Goal: Navigation & Orientation: Find specific page/section

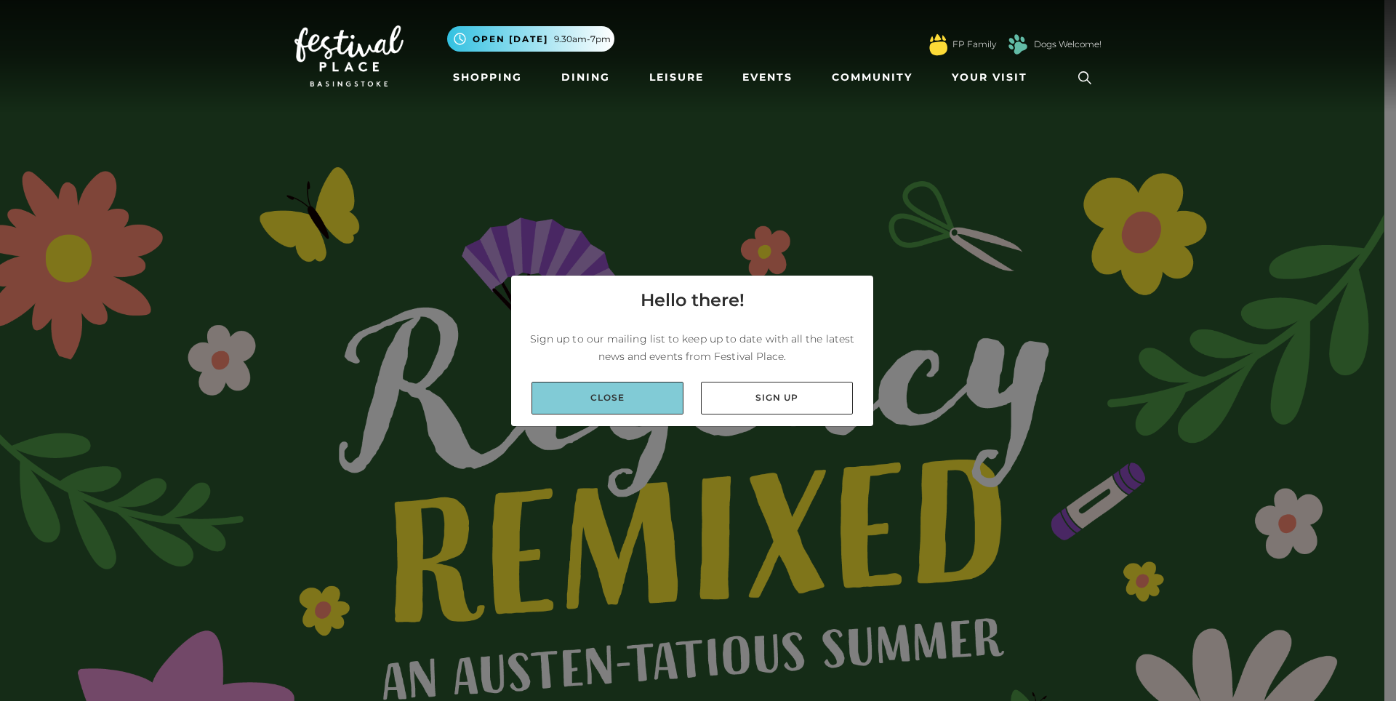
click at [608, 395] on link "Close" at bounding box center [607, 398] width 152 height 33
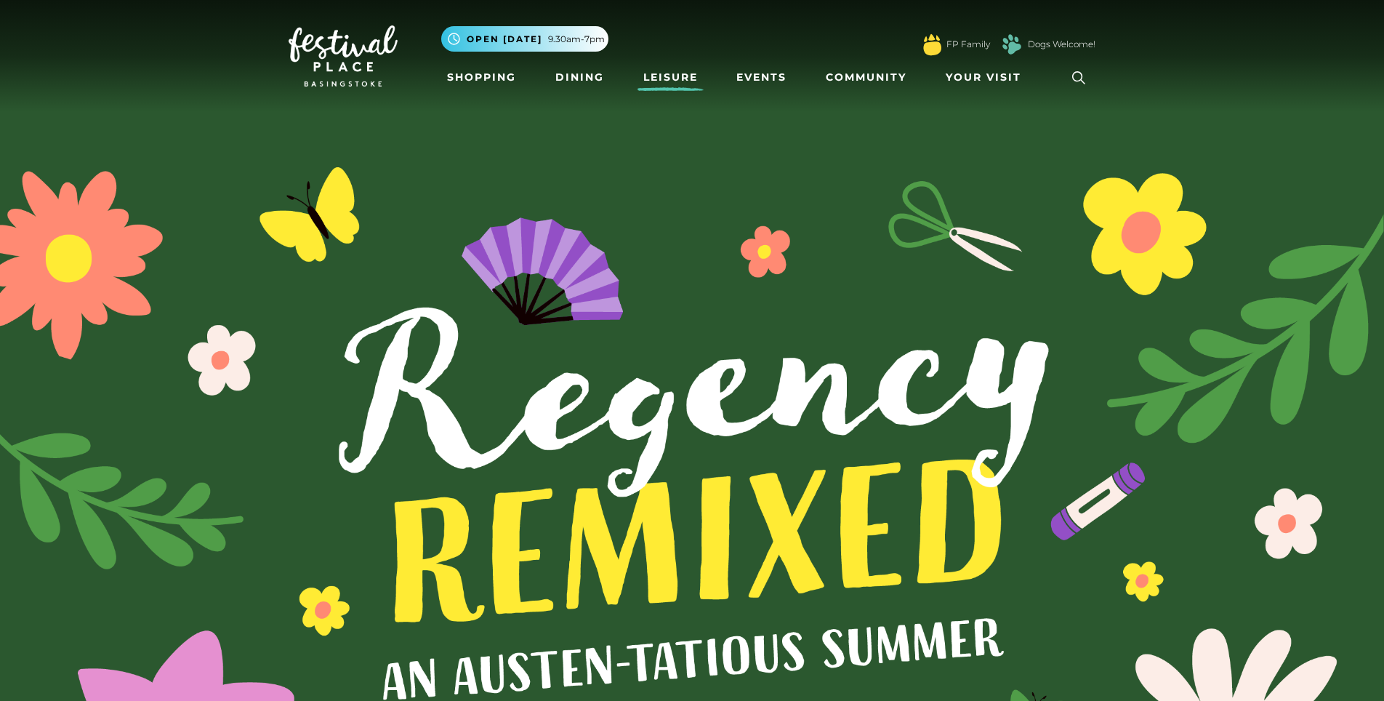
click at [683, 74] on link "Leisure" at bounding box center [671, 77] width 66 height 27
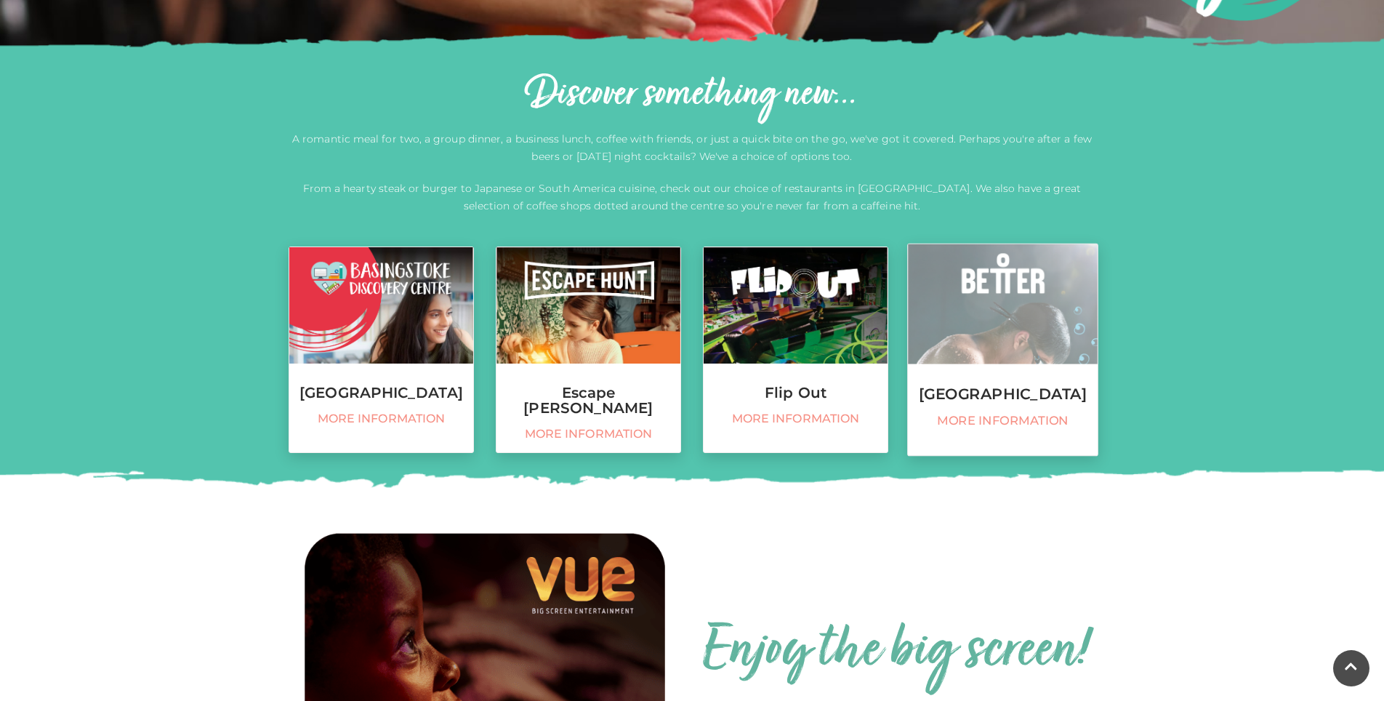
scroll to position [453, 0]
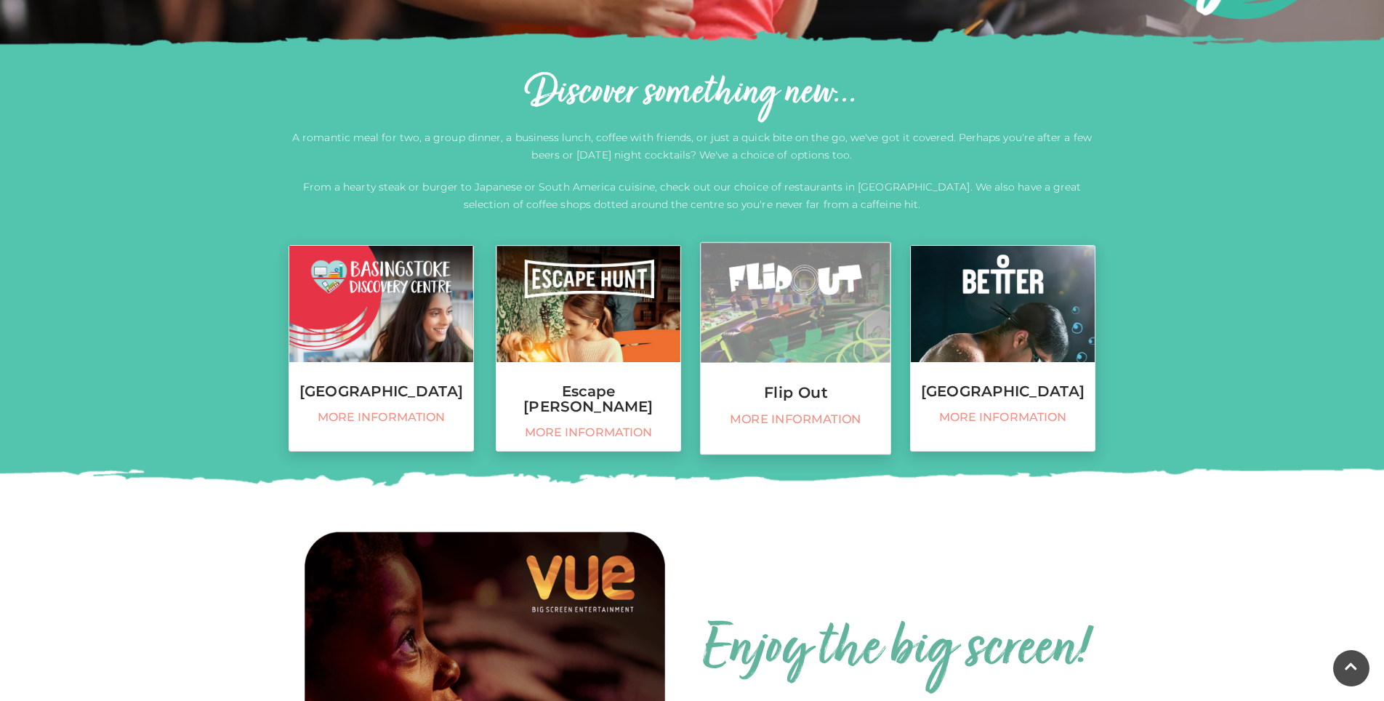
click at [794, 405] on link "Flip Out More information" at bounding box center [795, 348] width 191 height 213
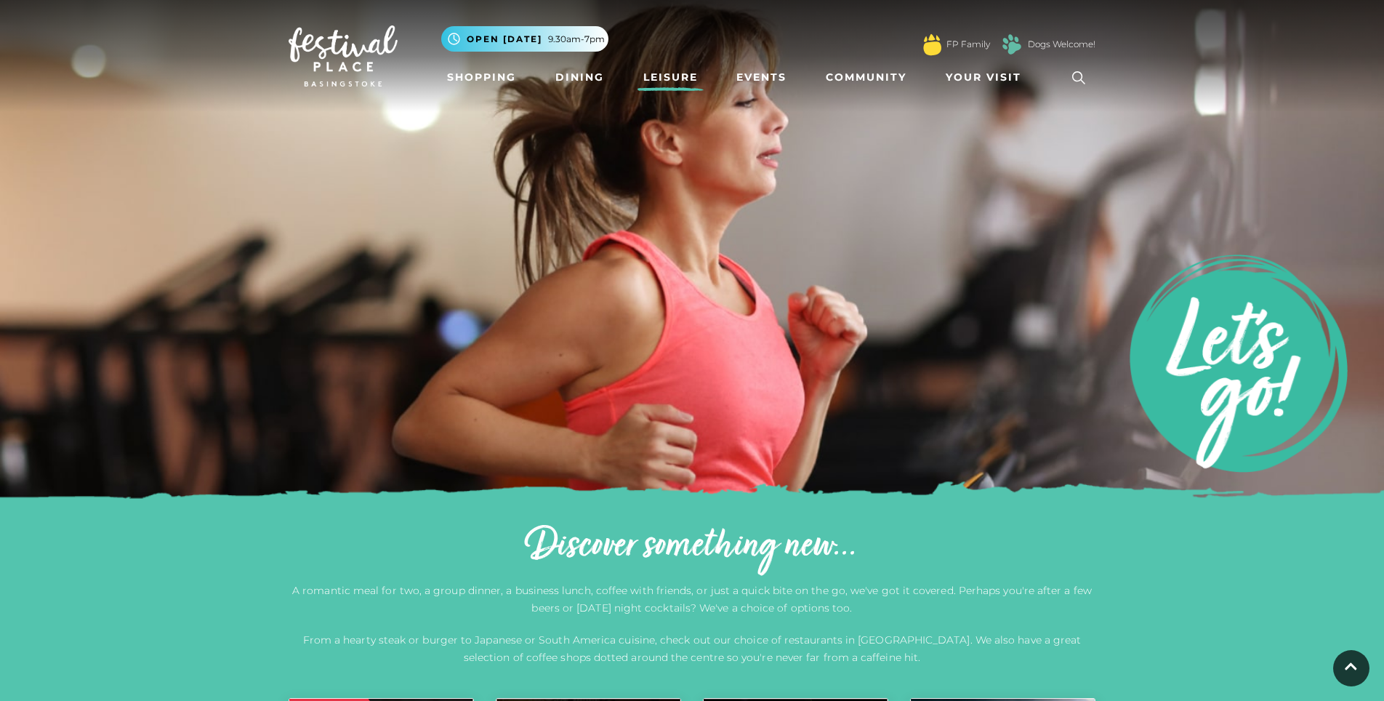
scroll to position [1027, 0]
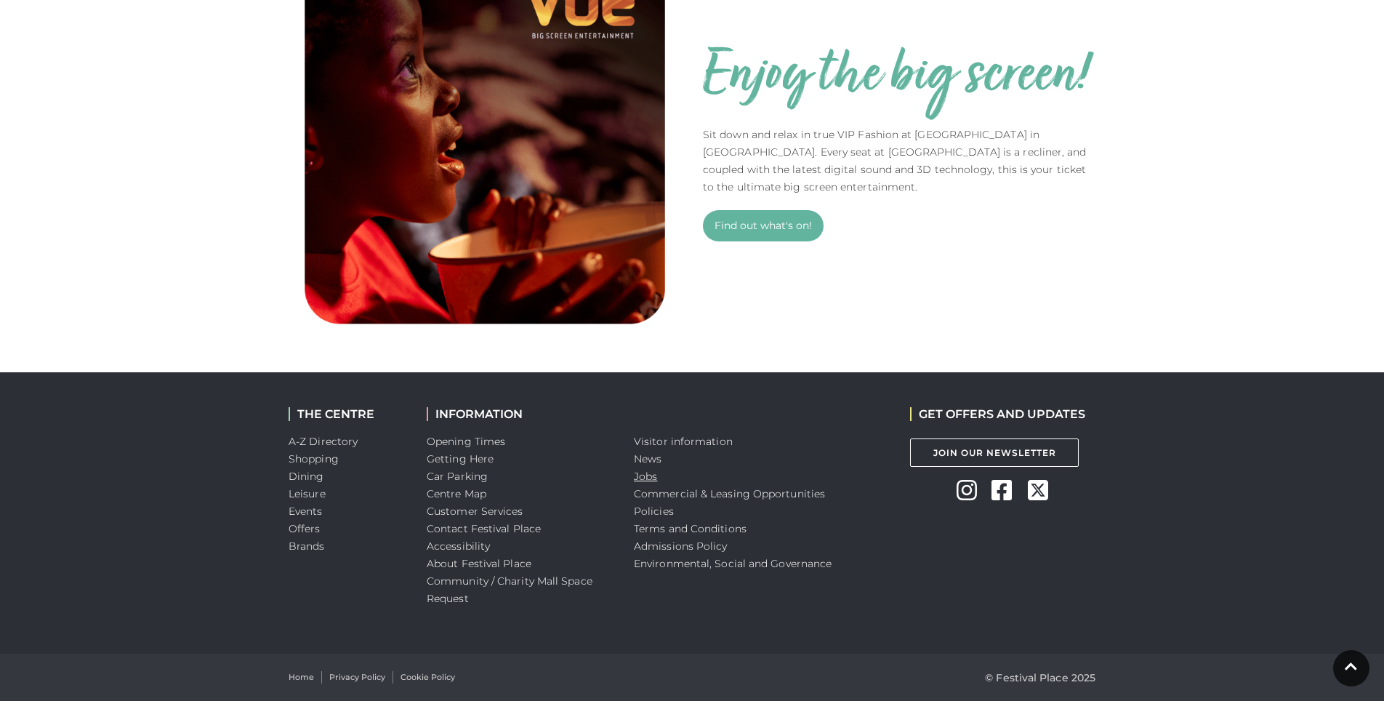
click at [648, 479] on link "Jobs" at bounding box center [645, 476] width 23 height 13
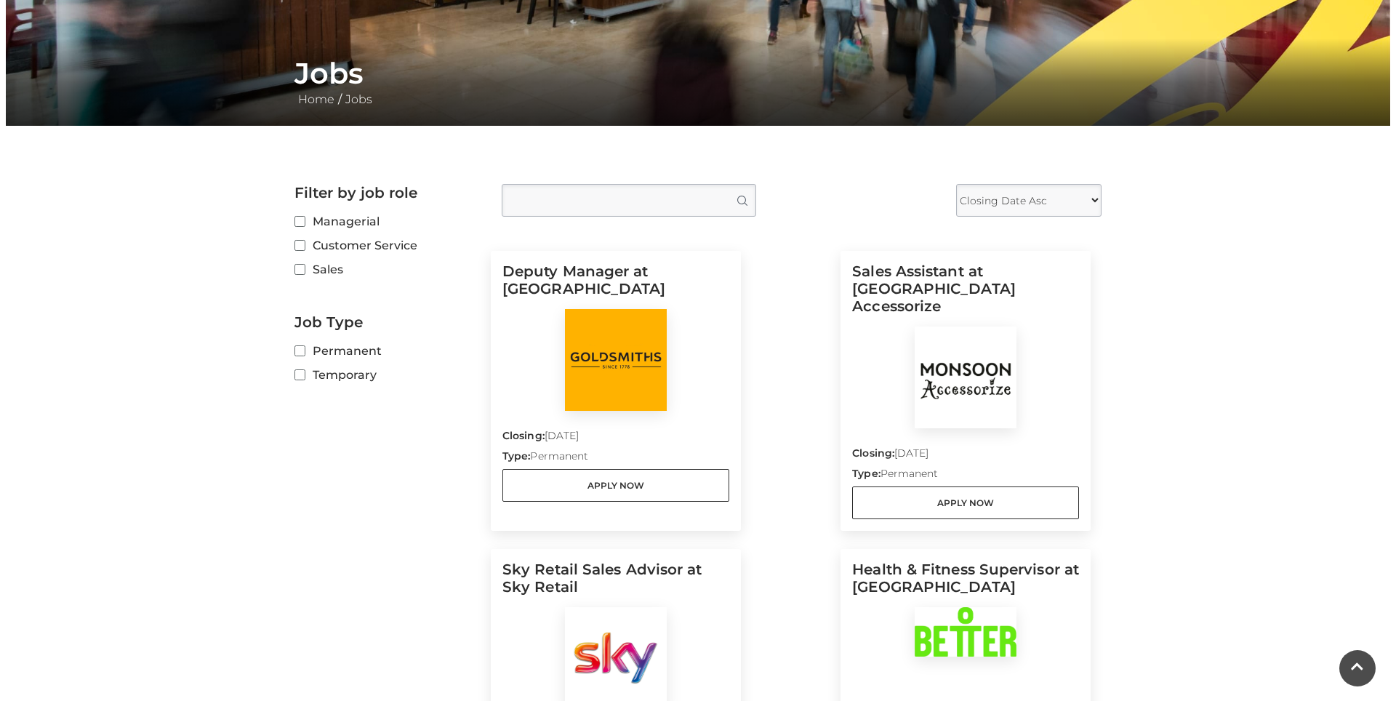
scroll to position [240, 0]
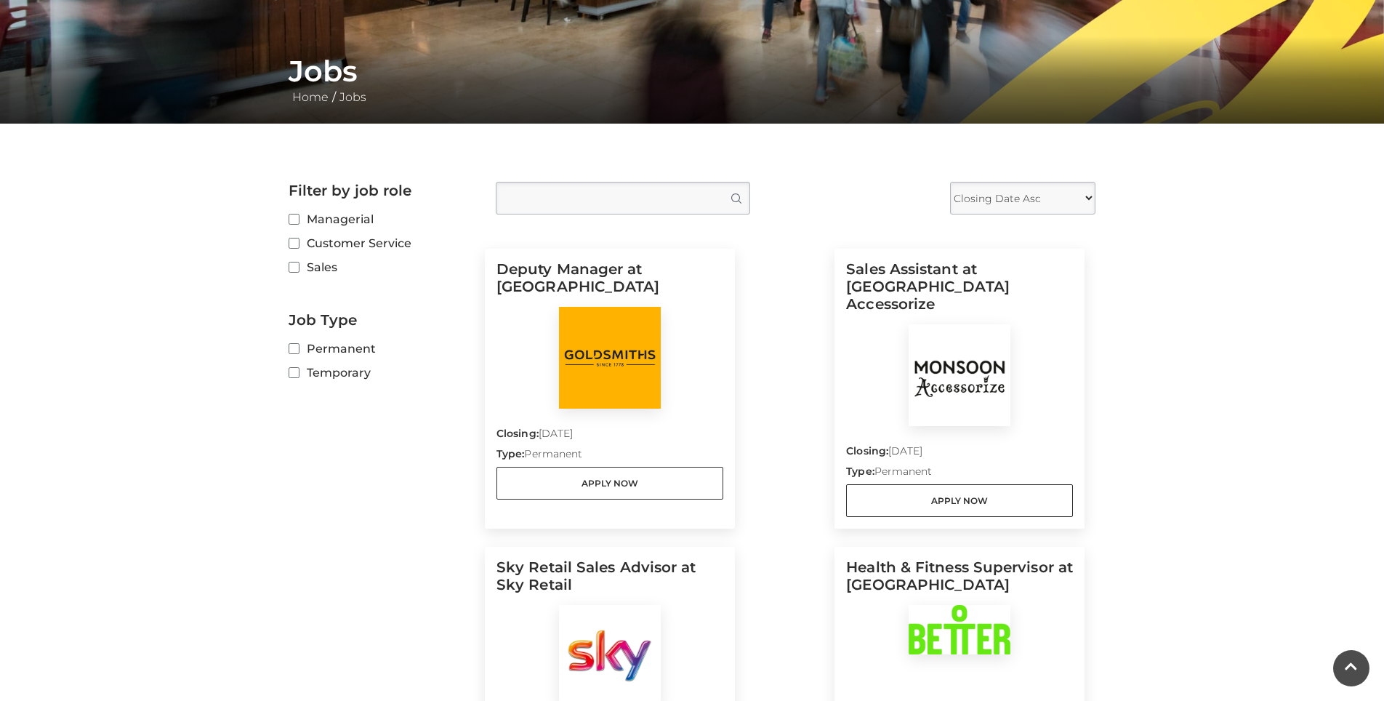
click at [617, 364] on img at bounding box center [610, 358] width 102 height 102
click at [552, 476] on link "Apply Now" at bounding box center [610, 483] width 227 height 33
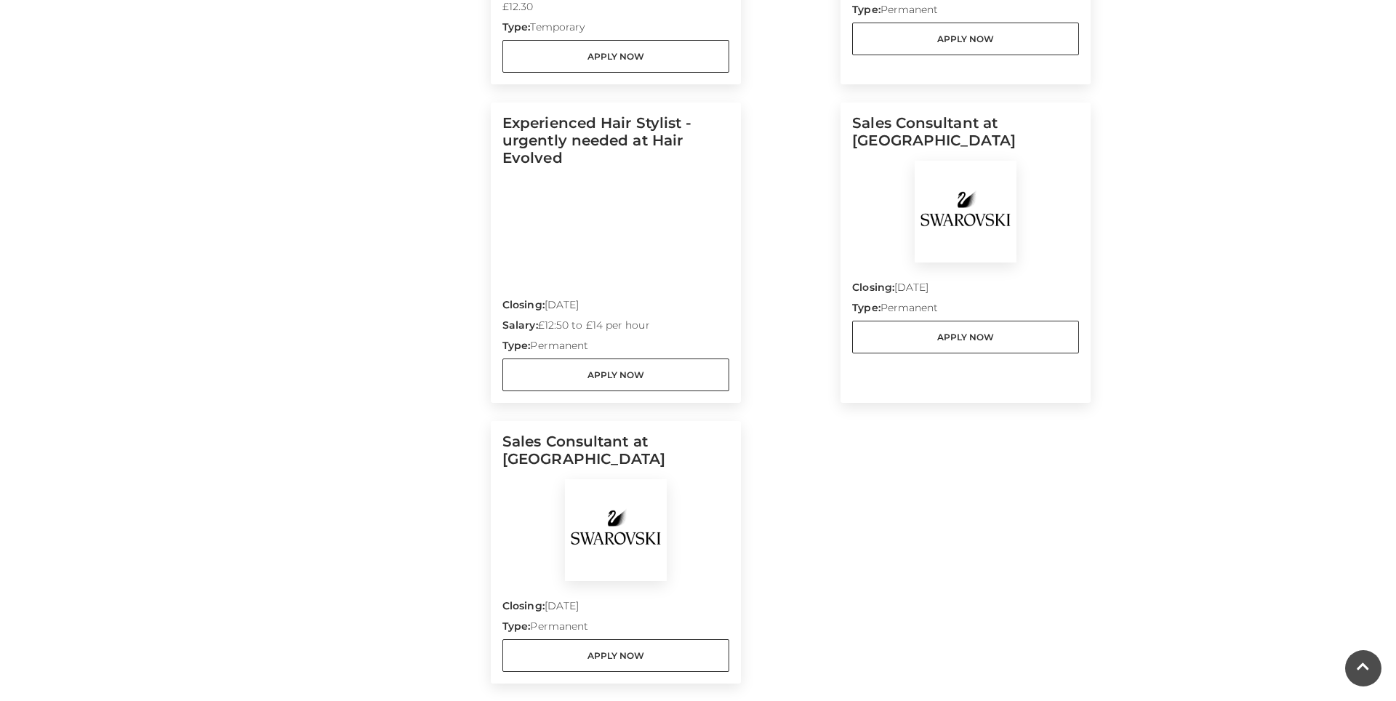
scroll to position [1333, 0]
